Goal: Transaction & Acquisition: Purchase product/service

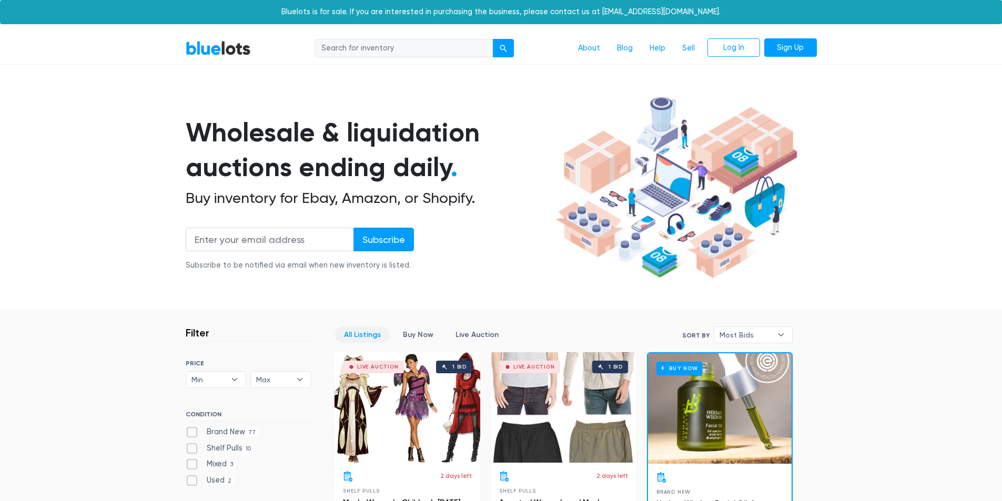
scroll to position [210, 0]
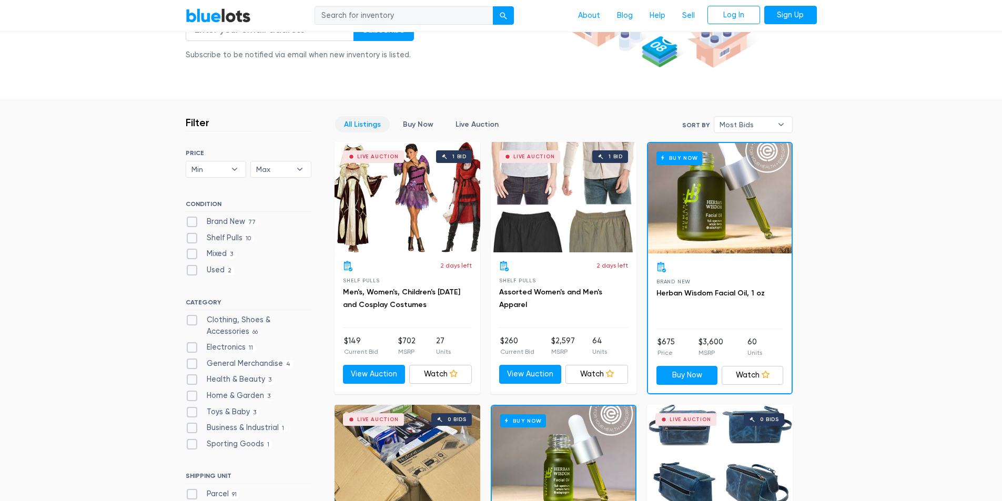
click at [237, 218] on label "Brand New 77" at bounding box center [223, 222] width 74 height 12
click at [192, 218] on New"] "Brand New 77" at bounding box center [189, 219] width 7 height 7
checkbox New"] "true"
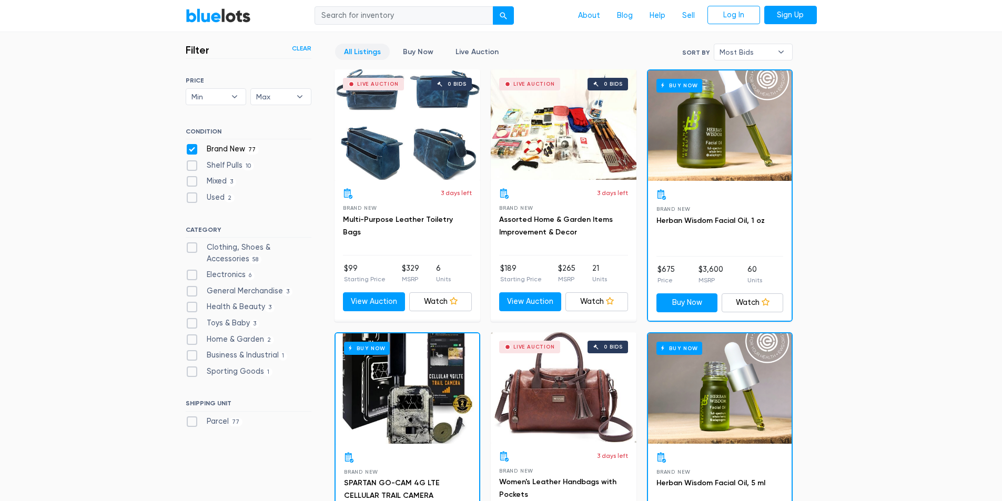
scroll to position [388, 0]
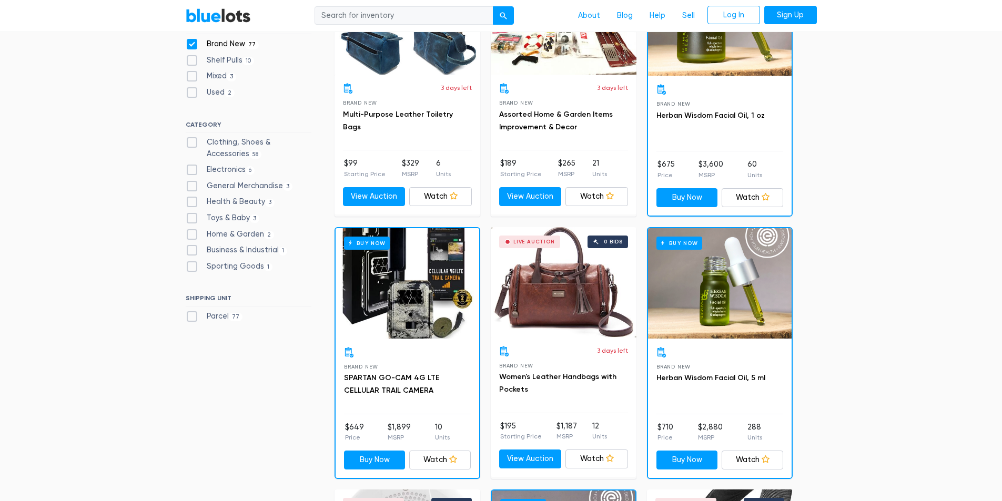
click at [722, 293] on div "Buy Now" at bounding box center [720, 283] width 144 height 110
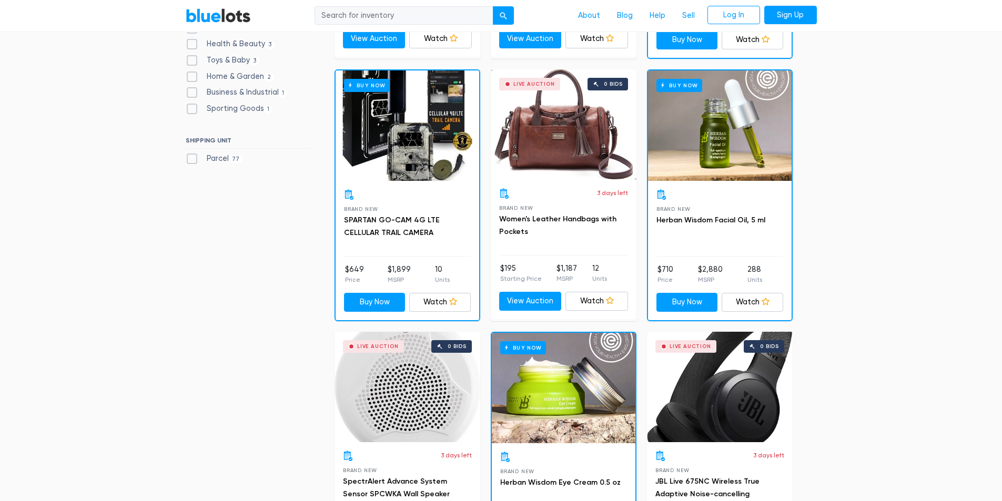
scroll to position [651, 0]
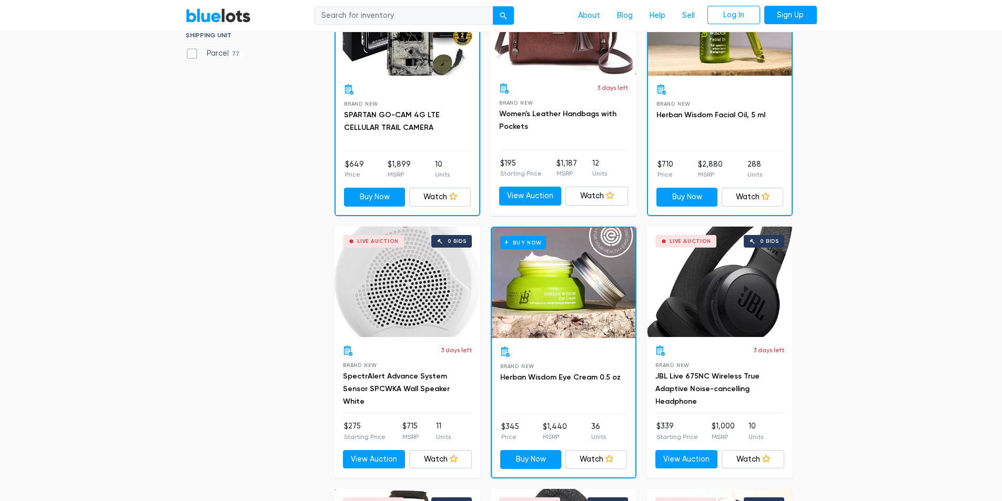
click at [707, 319] on div "Live Auction 0 bids" at bounding box center [720, 282] width 146 height 110
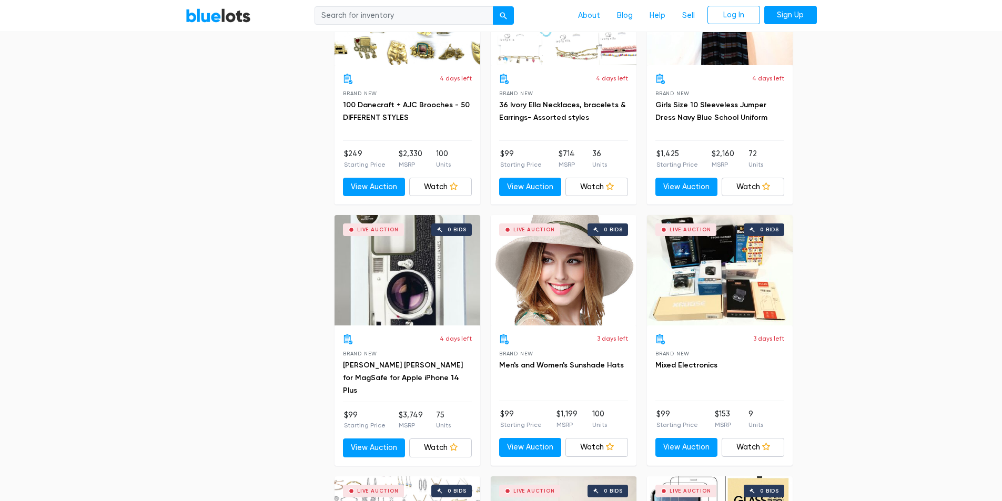
scroll to position [2649, 0]
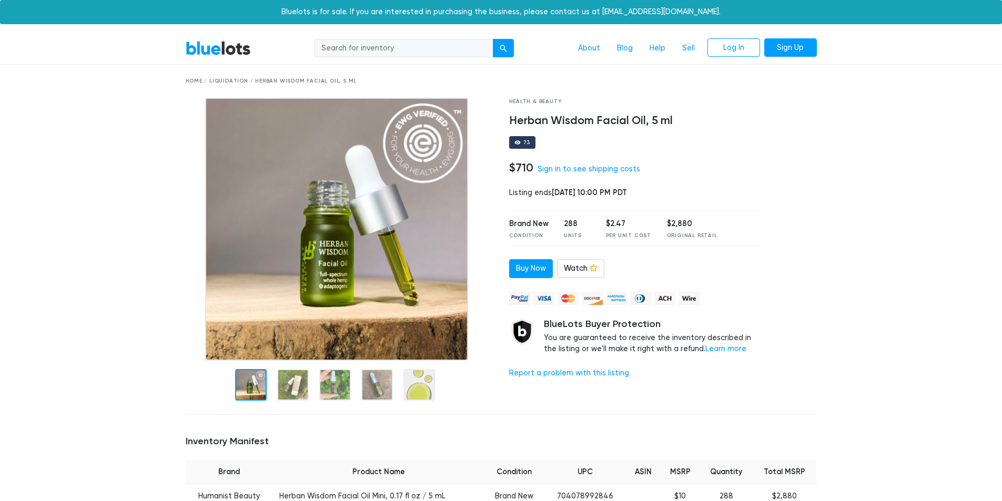
scroll to position [158, 0]
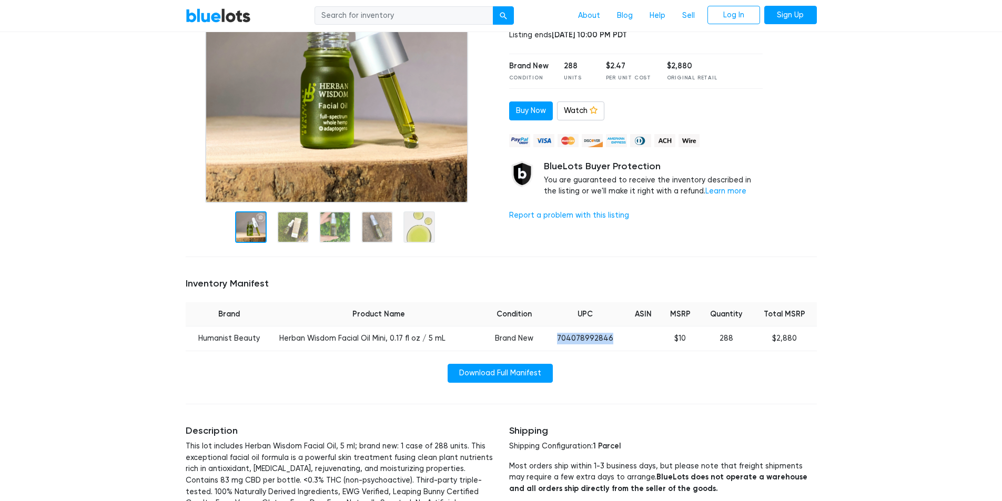
drag, startPoint x: 560, startPoint y: 338, endPoint x: 631, endPoint y: 336, distance: 70.5
click at [631, 336] on tr "Humanist Beauty Herban Wisdom Facial Oil Mini, 0.17 fl oz / 5 mL Brand New 7040…" at bounding box center [501, 339] width 631 height 25
copy tr "704078992846"
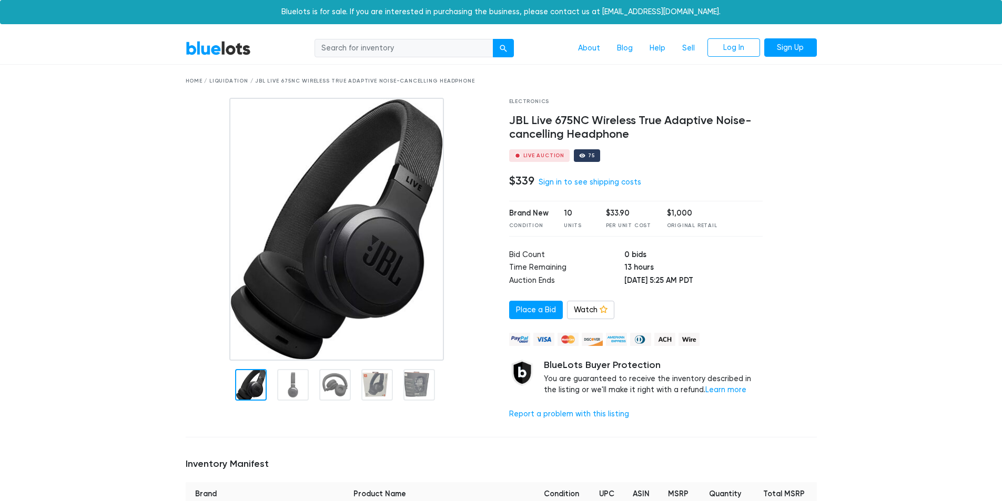
scroll to position [210, 0]
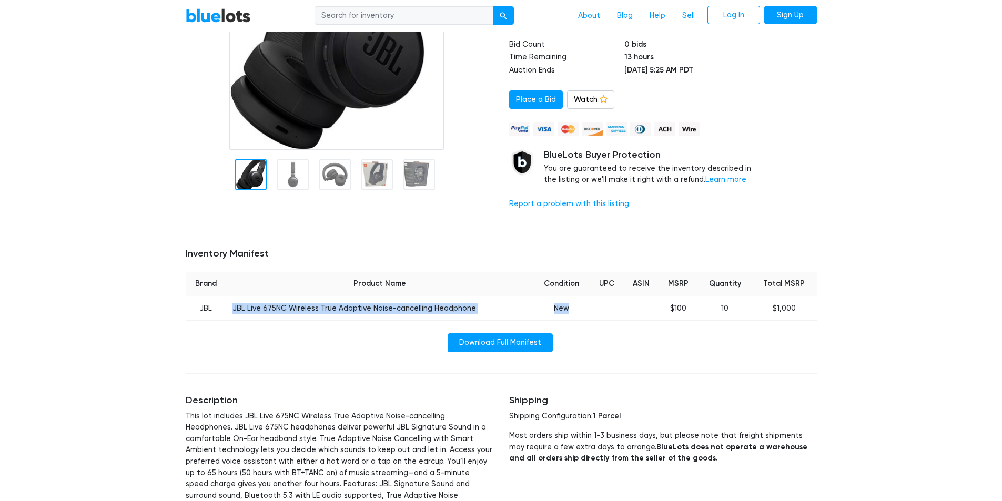
drag, startPoint x: 235, startPoint y: 308, endPoint x: 618, endPoint y: 307, distance: 383.4
click at [618, 307] on tr "JBL JBL Live 675NC Wireless True Adaptive Noise-cancelling Headphone New $100 1…" at bounding box center [501, 308] width 631 height 25
click at [454, 318] on td "JBL Live 675NC Wireless True Adaptive Noise-cancelling Headphone" at bounding box center [379, 308] width 307 height 25
drag, startPoint x: 468, startPoint y: 307, endPoint x: 230, endPoint y: 304, distance: 237.7
click at [230, 304] on td "JBL Live 675NC Wireless True Adaptive Noise-cancelling Headphone" at bounding box center [379, 308] width 307 height 25
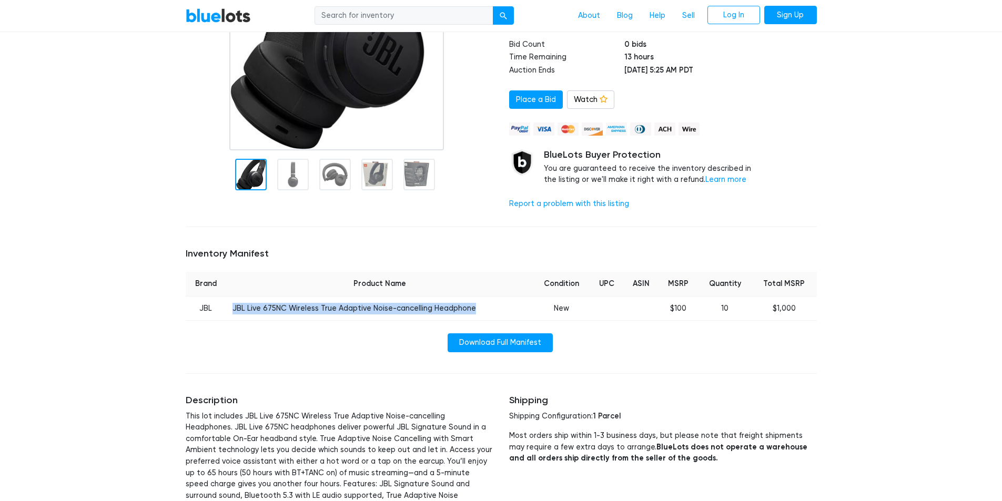
copy td "JBL Live 675NC Wireless True Adaptive Noise-cancelling Headphone"
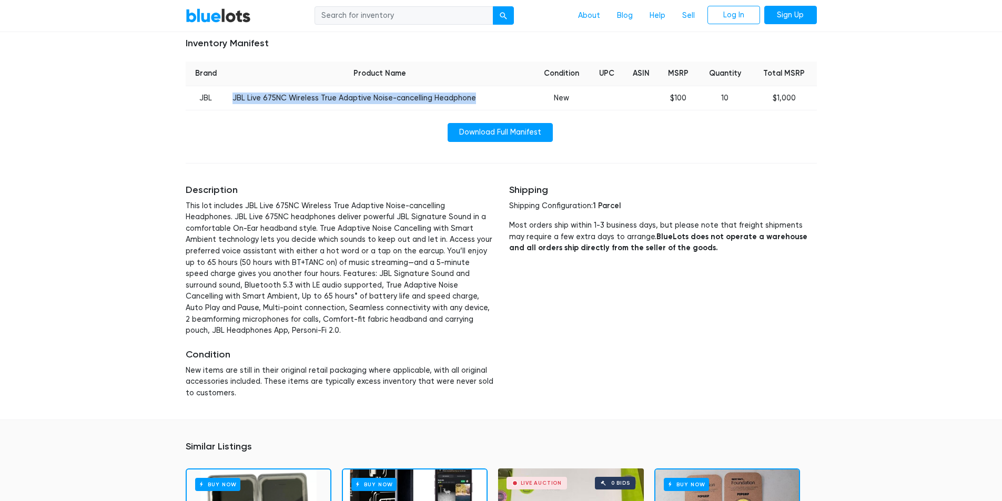
scroll to position [105, 0]
